Goal: Find specific fact

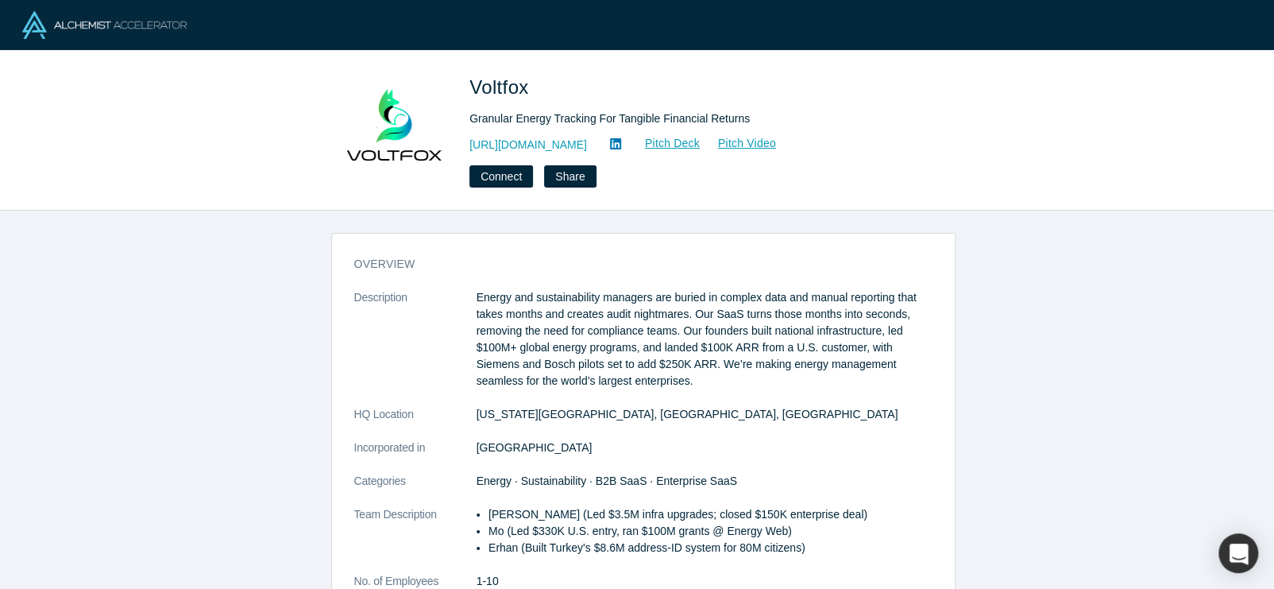
click at [489, 89] on span "Voltfox" at bounding box center [502, 86] width 65 height 21
click at [510, 92] on span "Voltfox" at bounding box center [502, 86] width 65 height 21
copy span "Voltfox"
